Goal: Book appointment/travel/reservation

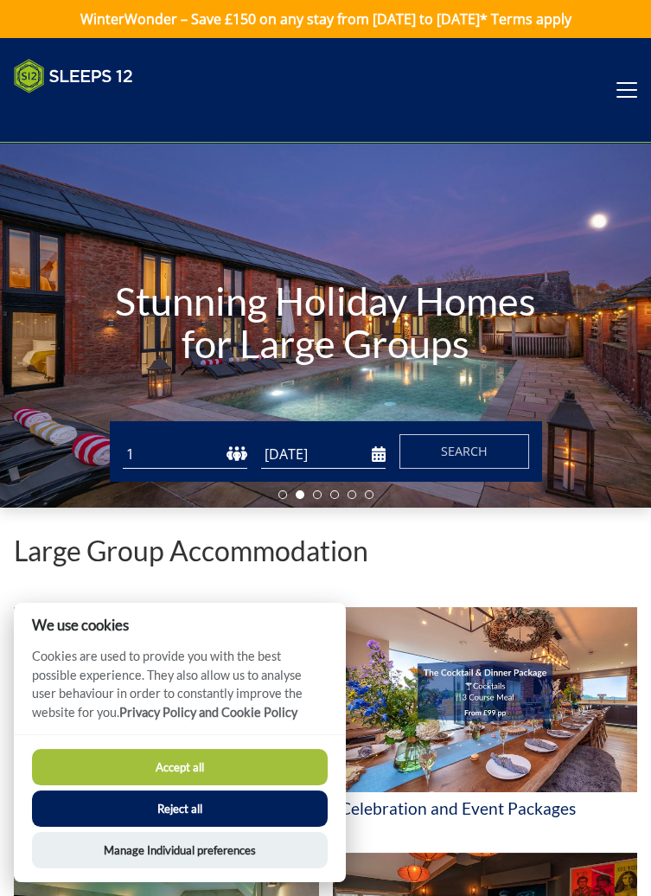
click at [155, 455] on select "1 2 3 4 5 6 7 8 9 10 11 12 13 14 15 16 17 18 19 20 21 22 23 24 25 26 27 28 29 3…" at bounding box center [185, 454] width 124 height 29
select select "6"
click at [123, 440] on select "1 2 3 4 5 6 7 8 9 10 11 12 13 14 15 16 17 18 19 20 21 22 23 24 25 26 27 28 29 3…" at bounding box center [185, 454] width 124 height 29
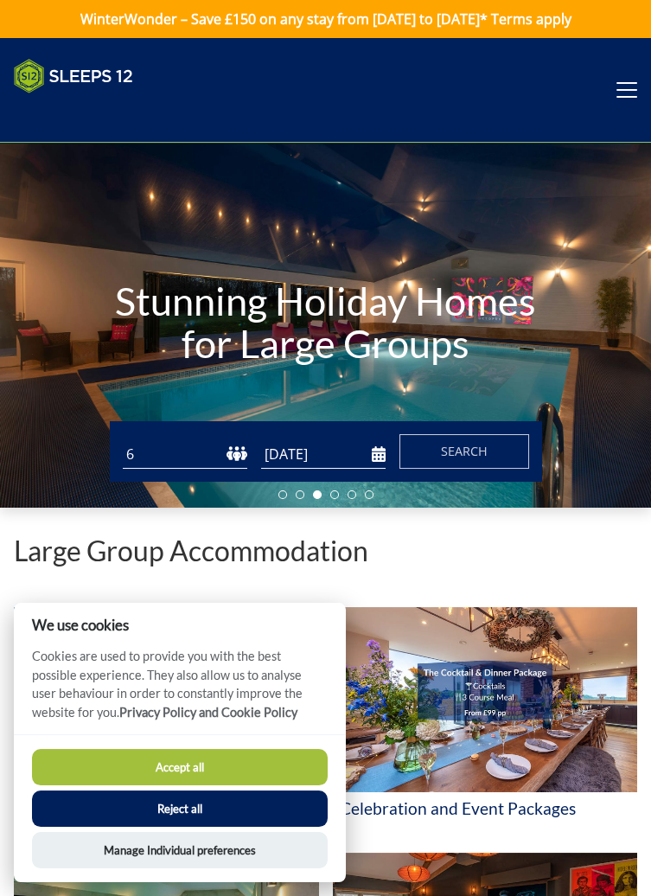
click at [296, 456] on input "[DATE]" at bounding box center [323, 454] width 124 height 29
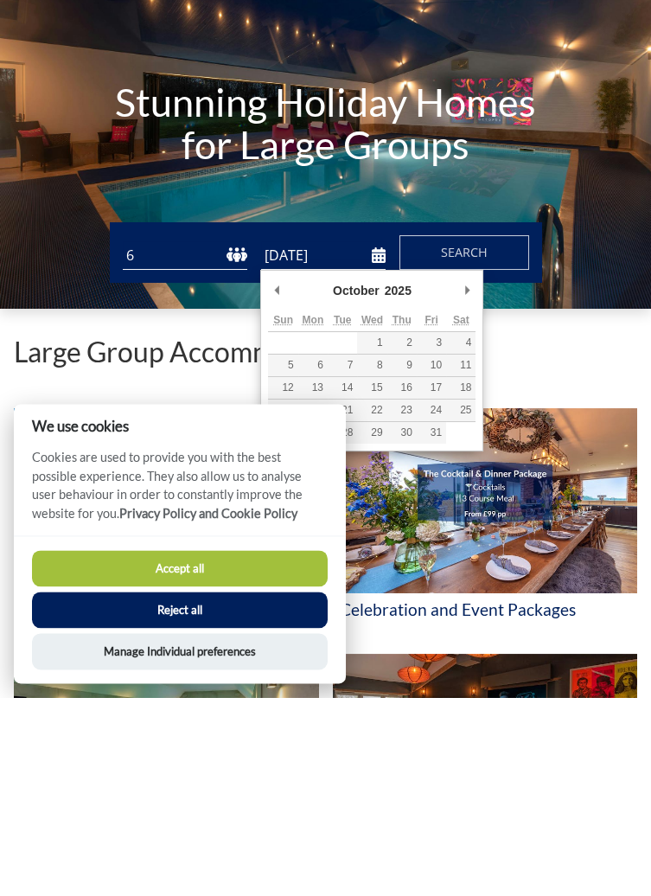
type input "[DATE]"
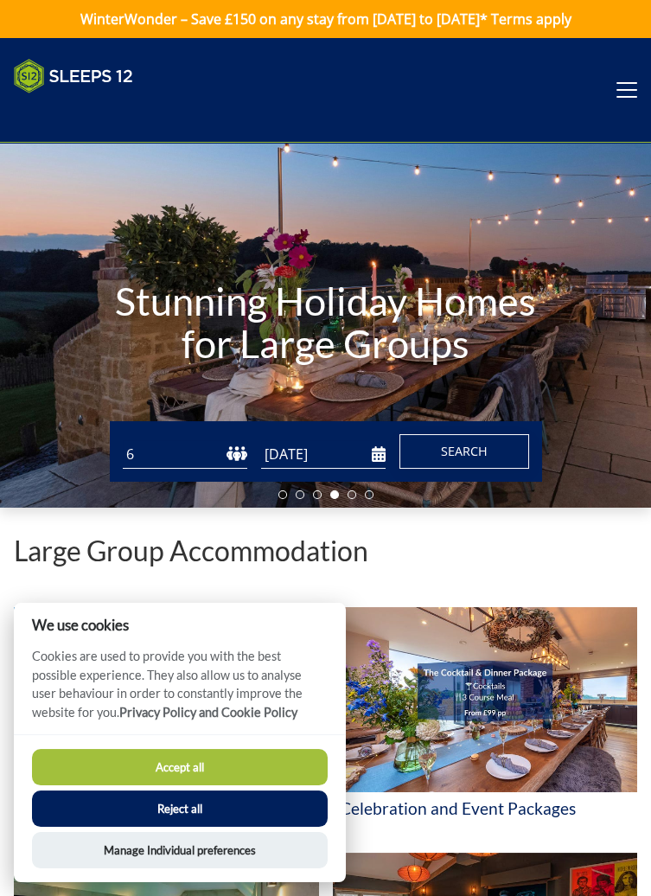
click at [480, 451] on span "Search" at bounding box center [464, 451] width 47 height 16
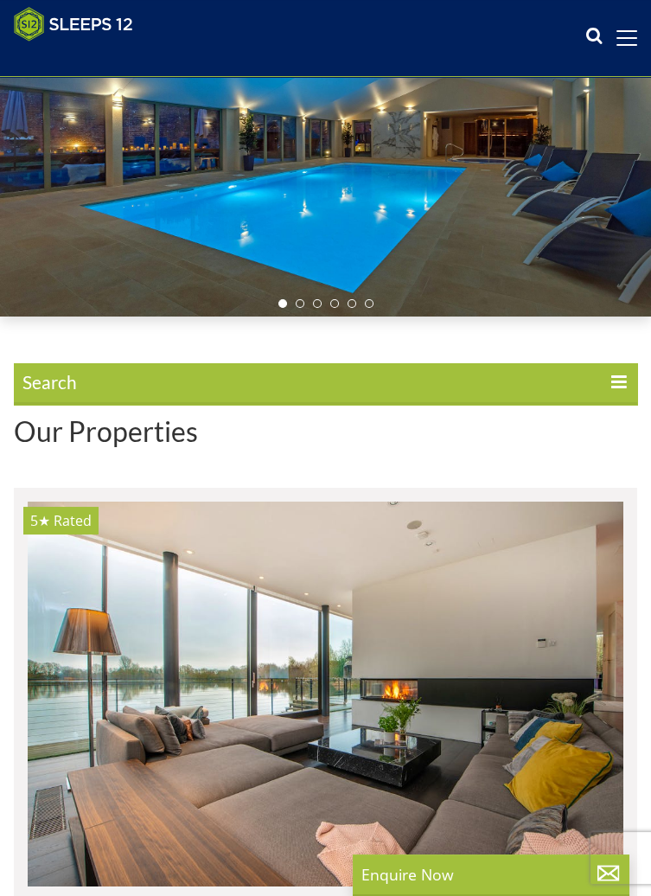
scroll to position [174, 0]
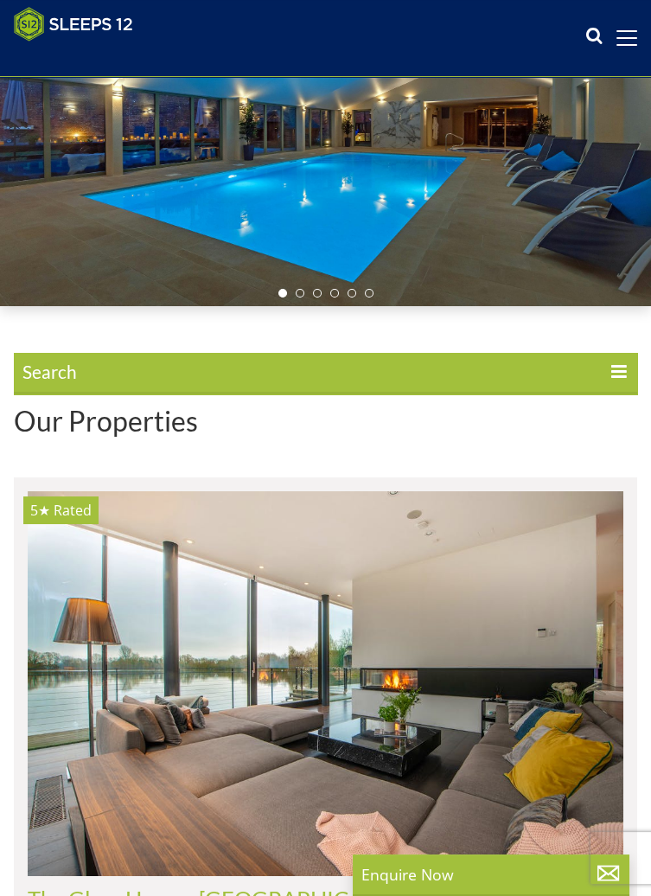
click at [48, 371] on span "Search" at bounding box center [325, 373] width 623 height 41
click at [0, 0] on input "Search" at bounding box center [0, 0] width 0 height 0
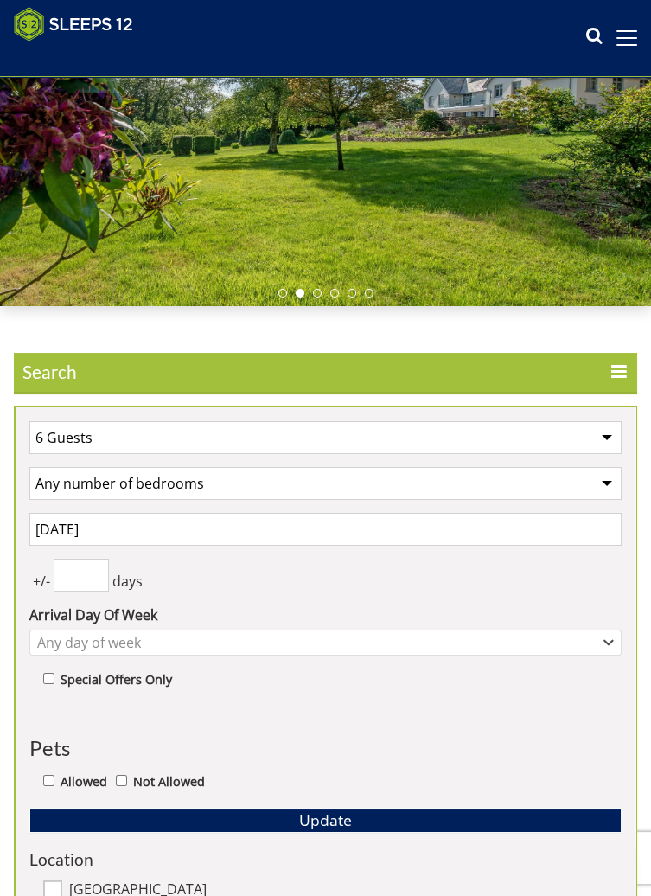
click at [59, 487] on select "Any number of bedrooms 4 Bedrooms 5 Bedrooms 6 Bedrooms 7 Bedrooms 8 Bedrooms 9…" at bounding box center [325, 483] width 592 height 33
select select "4"
click at [29, 467] on select "Any number of bedrooms 4 Bedrooms 5 Bedrooms 6 Bedrooms 7 Bedrooms 8 Bedrooms 9…" at bounding box center [325, 483] width 592 height 33
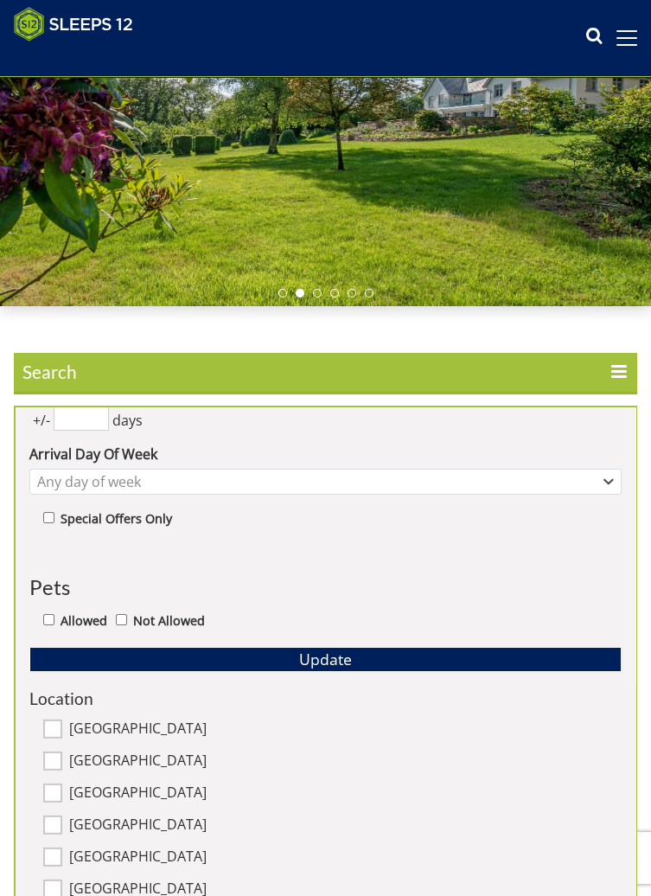
scroll to position [160, 0]
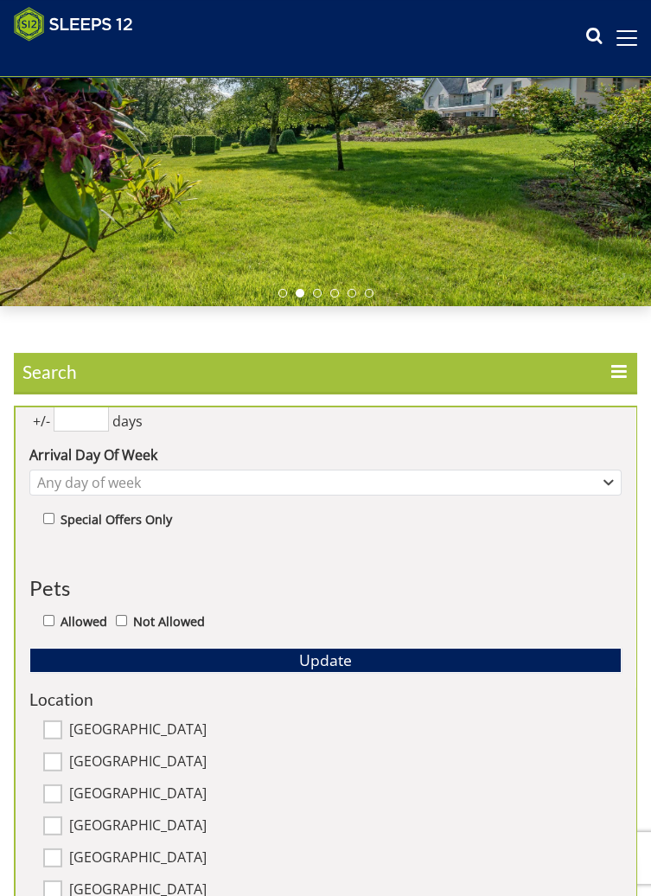
click at [49, 621] on input "Allowed" at bounding box center [48, 620] width 11 height 11
checkbox input "true"
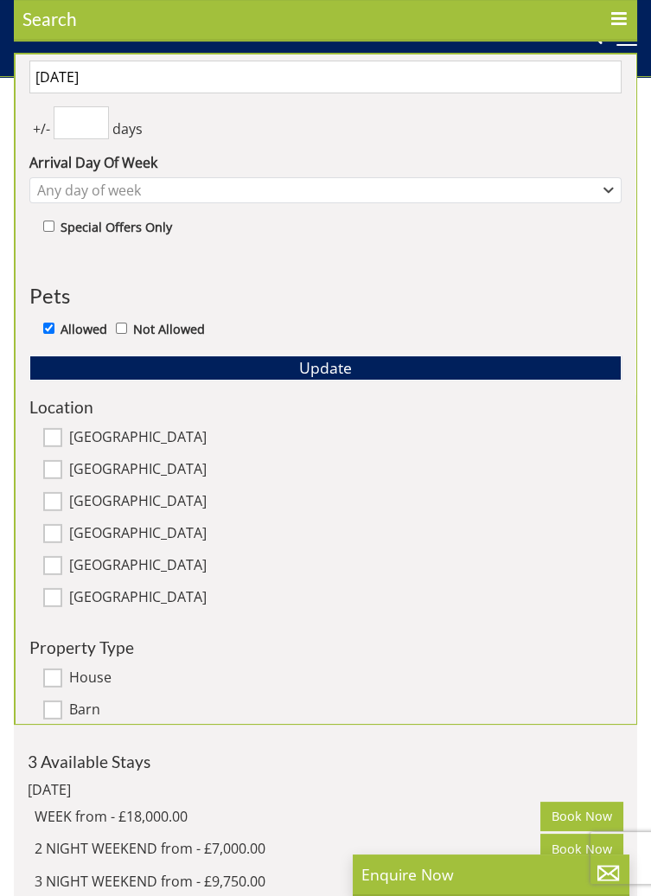
scroll to position [0, 0]
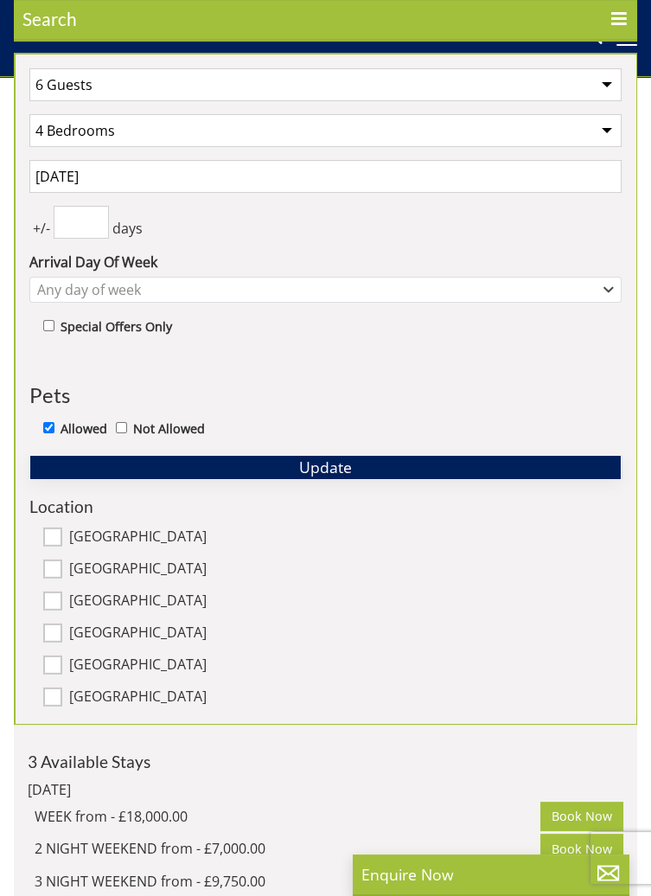
click at [311, 472] on span "Update" at bounding box center [325, 466] width 53 height 21
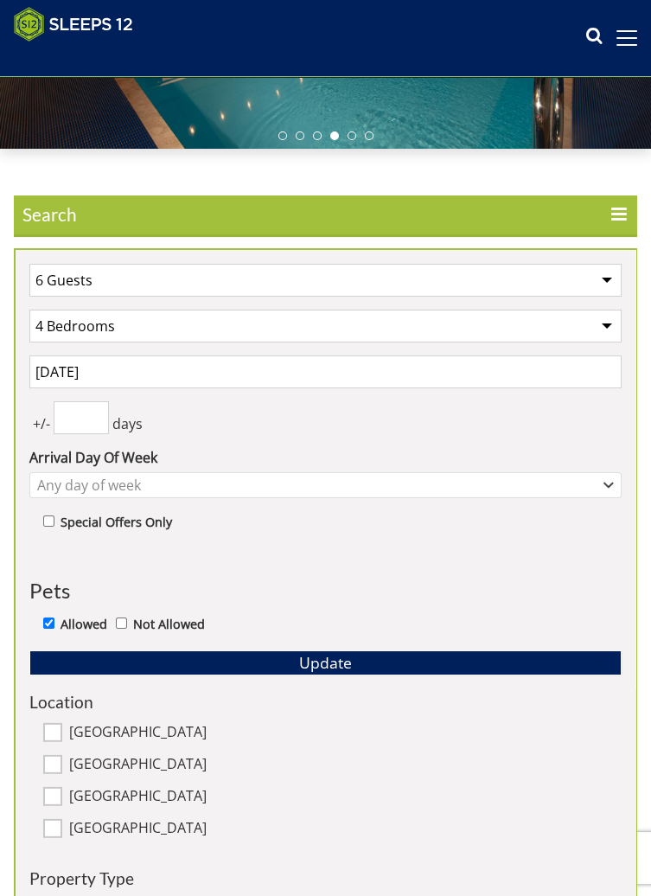
scroll to position [331, 0]
click at [604, 216] on span "Search" at bounding box center [325, 215] width 623 height 41
click at [0, 0] on input "Search" at bounding box center [0, 0] width 0 height 0
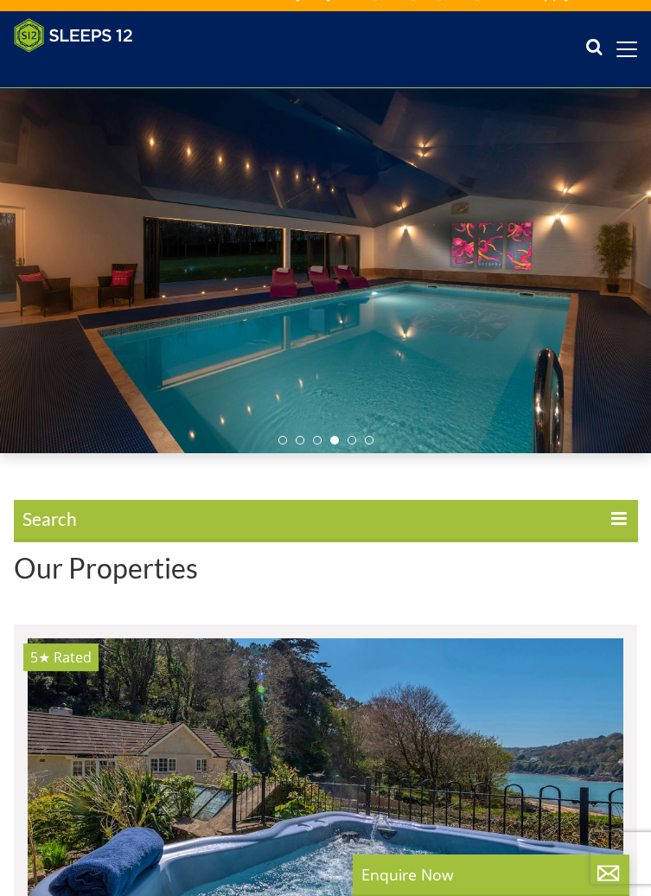
scroll to position [0, 0]
